Goal: Information Seeking & Learning: Learn about a topic

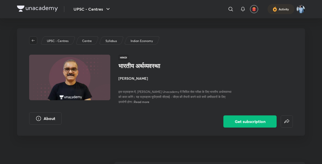
click at [32, 39] on icon "button" at bounding box center [33, 40] width 4 height 4
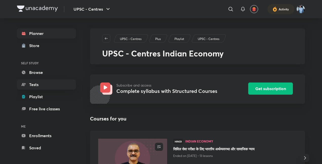
click at [35, 33] on link "Planner" at bounding box center [46, 33] width 59 height 10
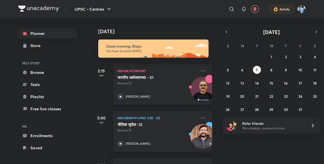
click at [199, 81] on img at bounding box center [203, 92] width 24 height 24
